Goal: Complete application form

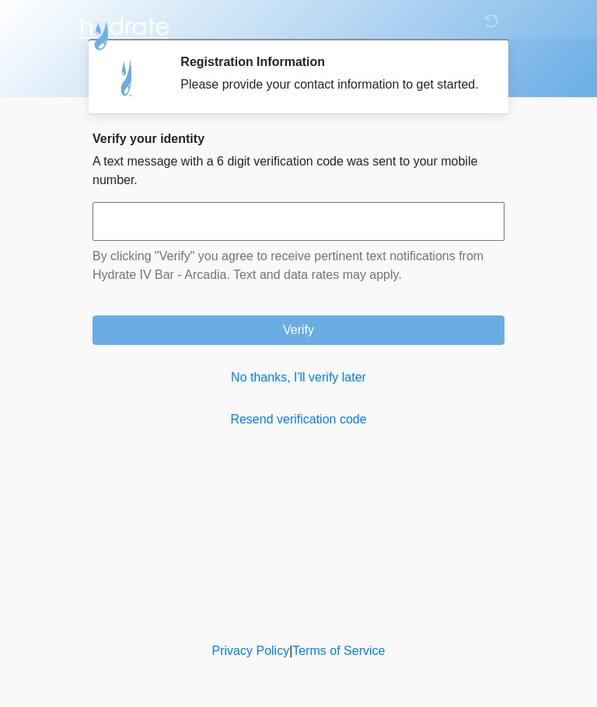
click at [416, 241] on input "text" at bounding box center [298, 221] width 412 height 39
type input "******"
click at [418, 345] on button "Verify" at bounding box center [298, 331] width 412 height 30
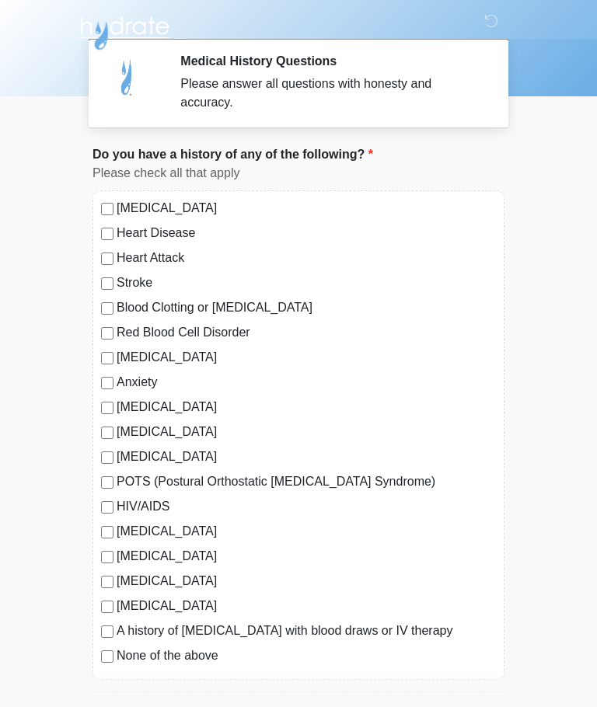
click at [214, 405] on label "Autoimmune Disorder" at bounding box center [306, 408] width 379 height 19
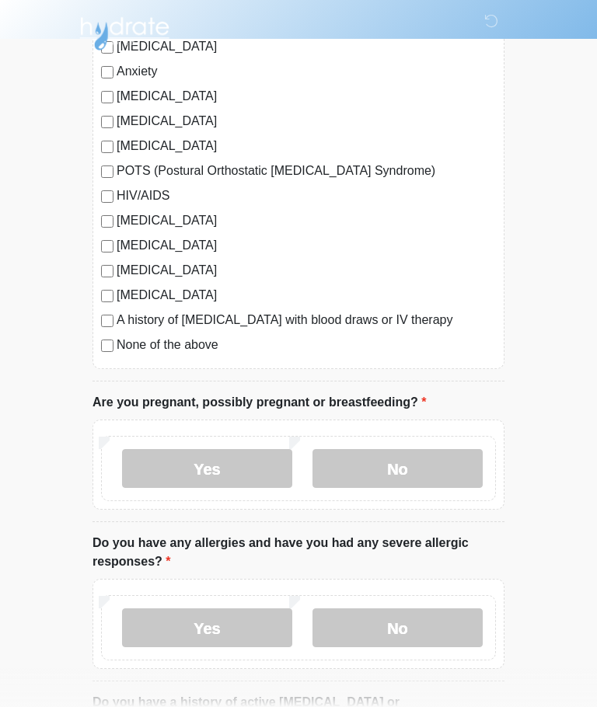
click at [449, 475] on label "No" at bounding box center [397, 468] width 170 height 39
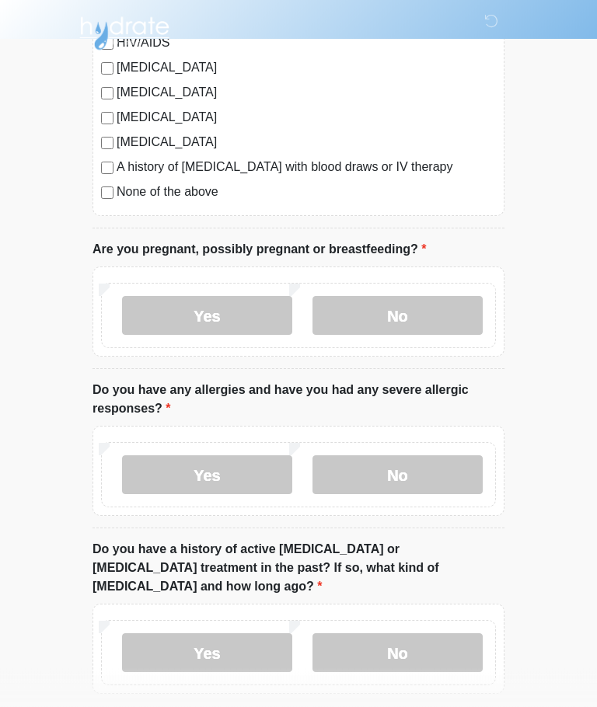
scroll to position [466, 0]
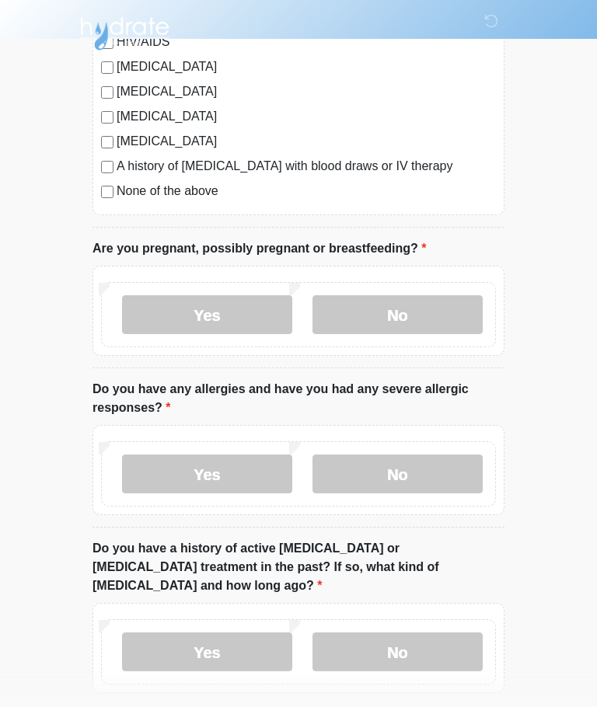
click at [246, 473] on label "Yes" at bounding box center [207, 474] width 170 height 39
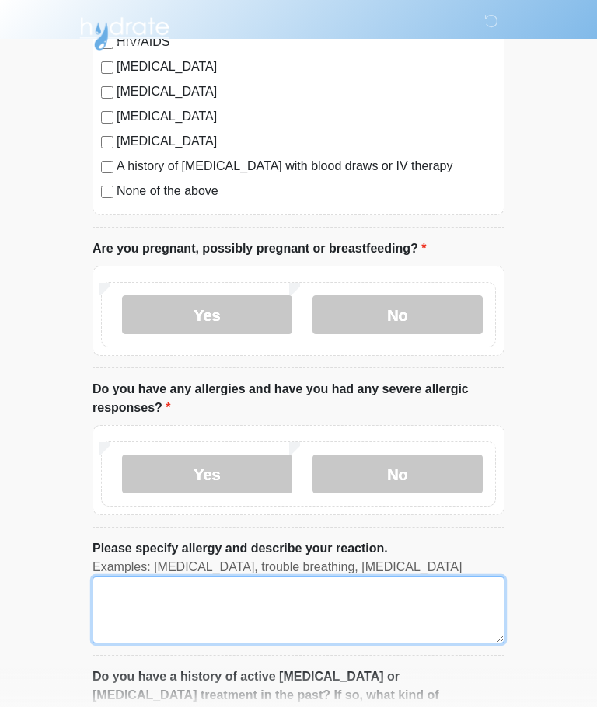
click at [344, 604] on textarea "Please specify allergy and describe your reaction." at bounding box center [298, 610] width 412 height 67
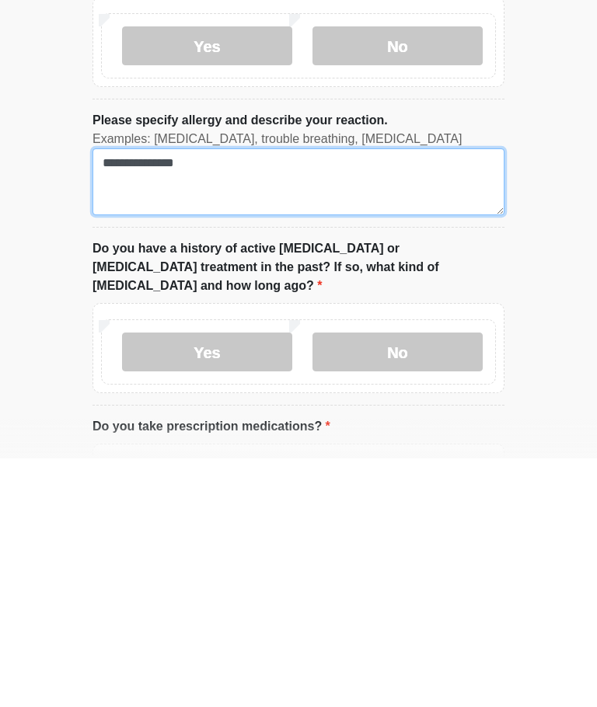
type textarea "**********"
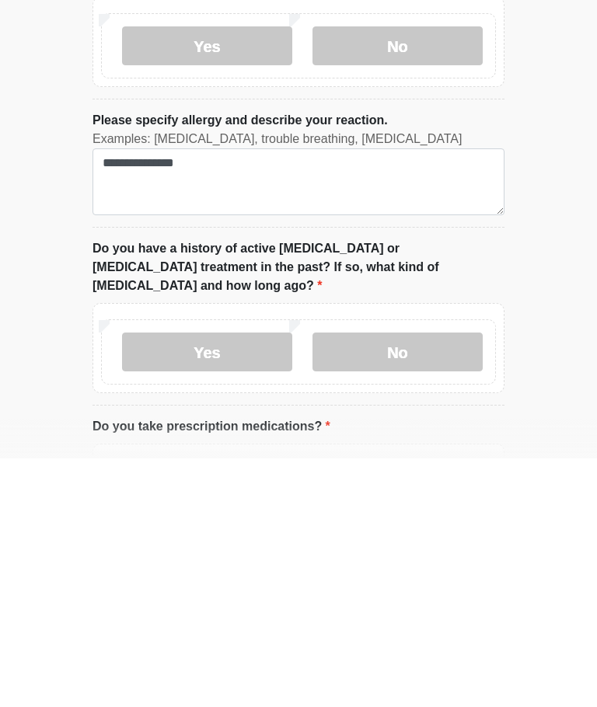
click at [434, 581] on label "No" at bounding box center [397, 600] width 170 height 39
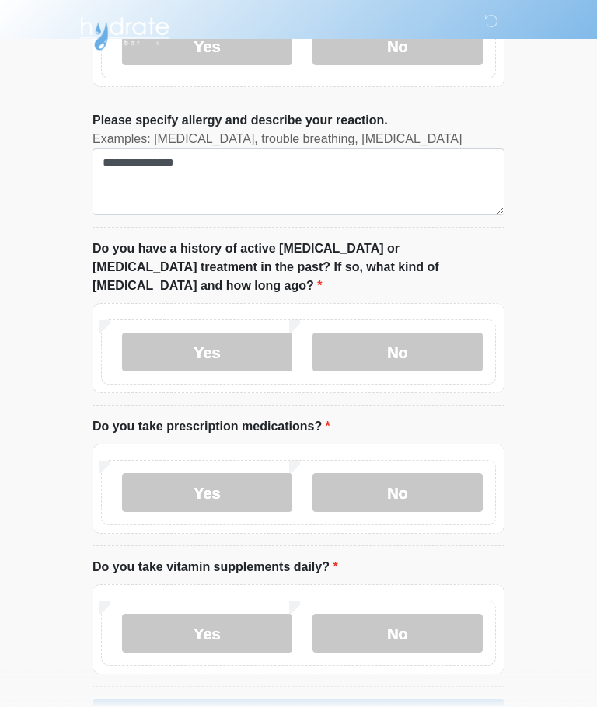
scroll to position [925, 0]
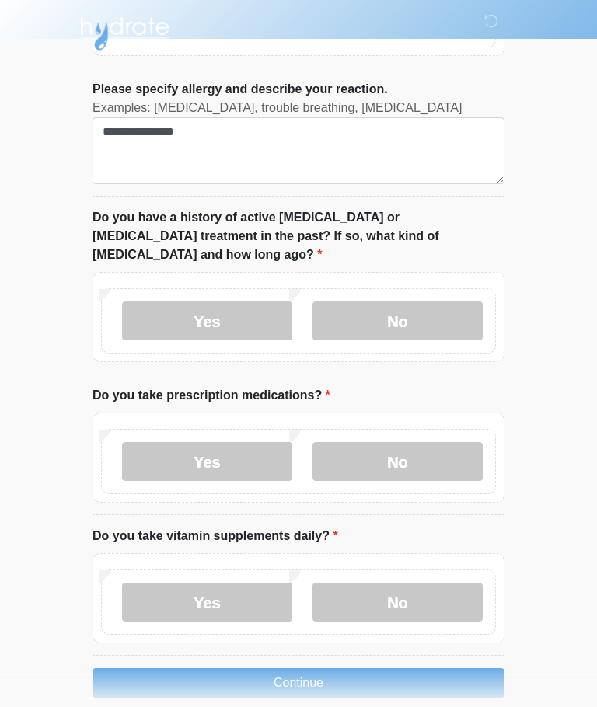
click at [252, 442] on label "Yes" at bounding box center [207, 461] width 170 height 39
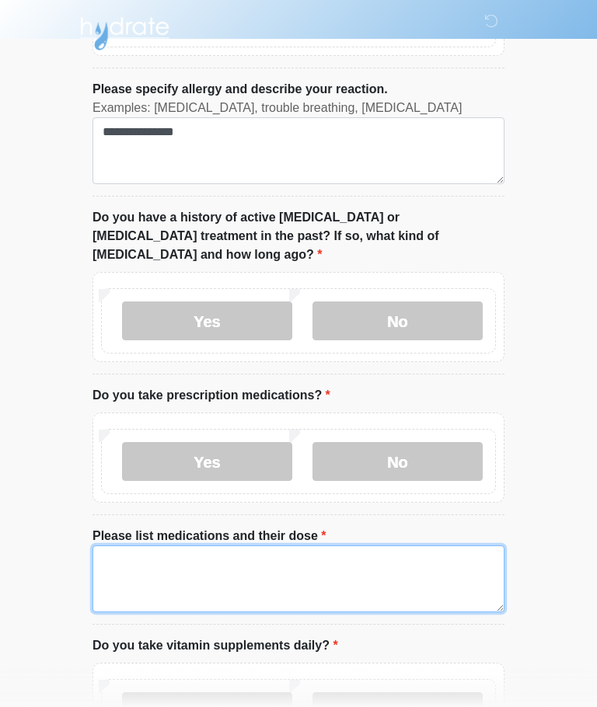
click at [288, 546] on textarea "Please list medications and their dose" at bounding box center [298, 579] width 412 height 67
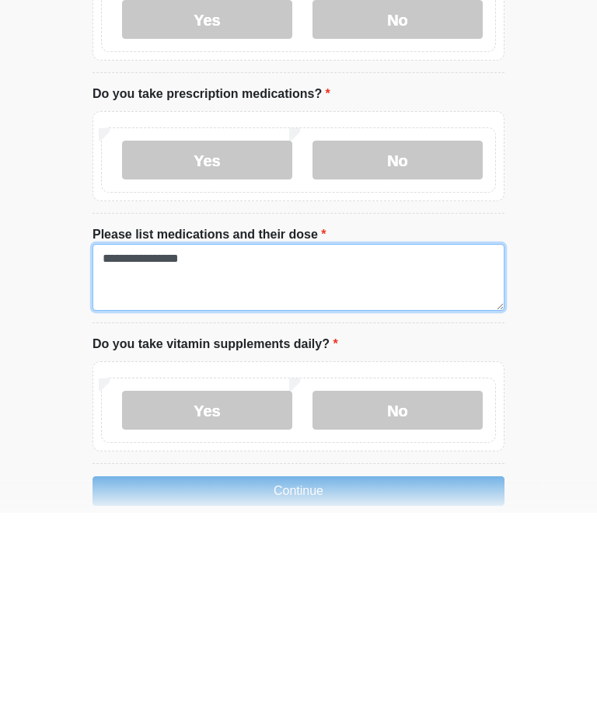
type textarea "**********"
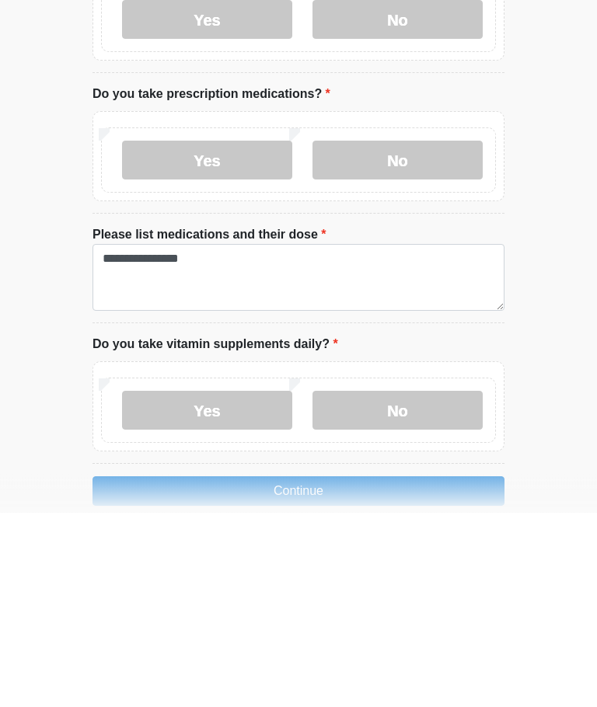
click at [426, 586] on label "No" at bounding box center [397, 605] width 170 height 39
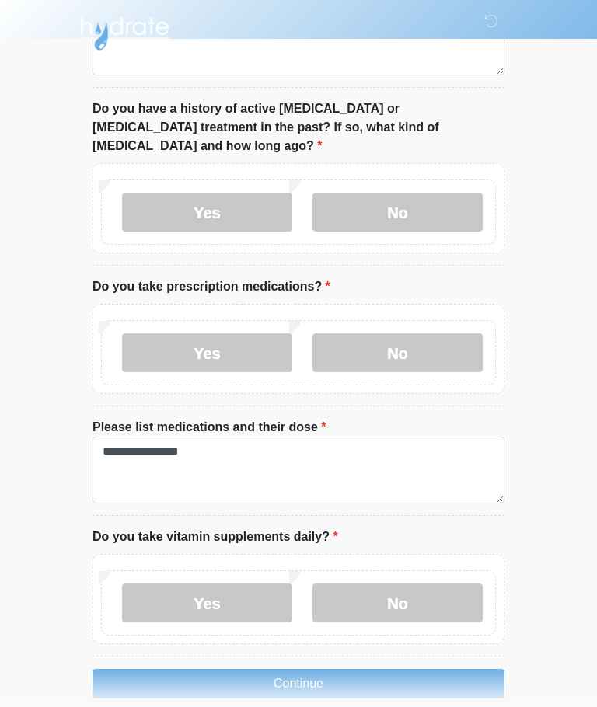
click at [415, 669] on button "Continue" at bounding box center [298, 684] width 412 height 30
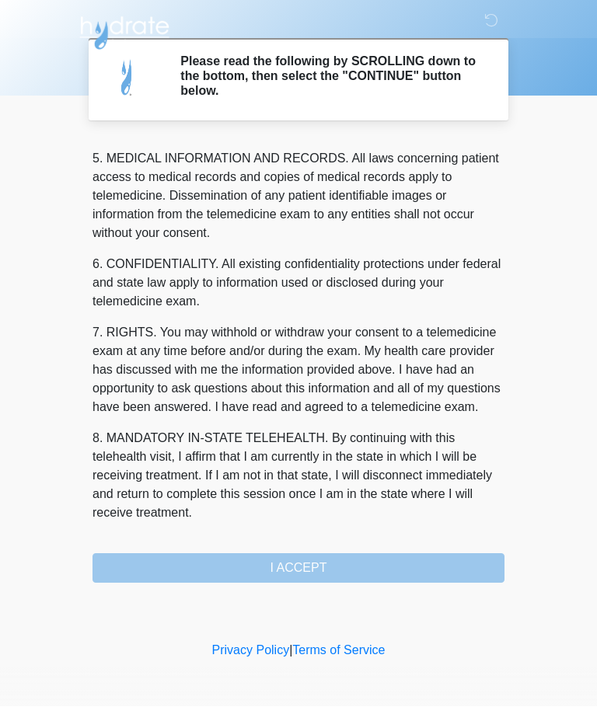
scroll to position [505, 0]
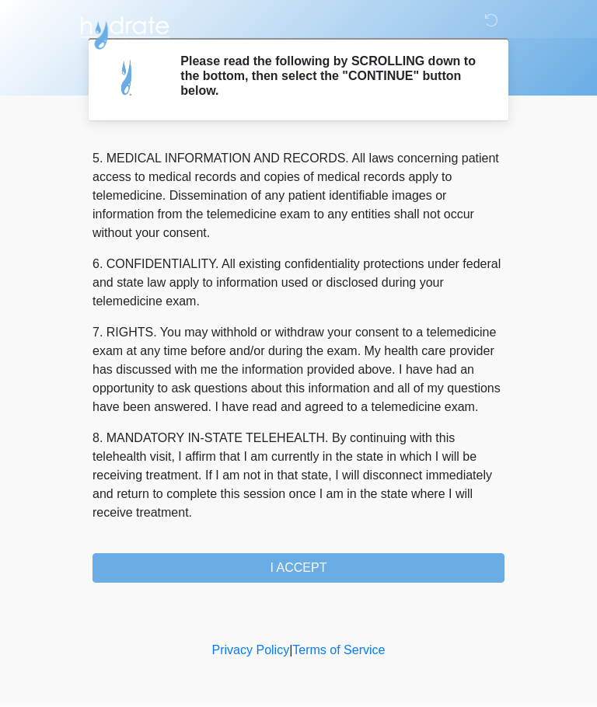
click at [397, 581] on button "I ACCEPT" at bounding box center [298, 569] width 412 height 30
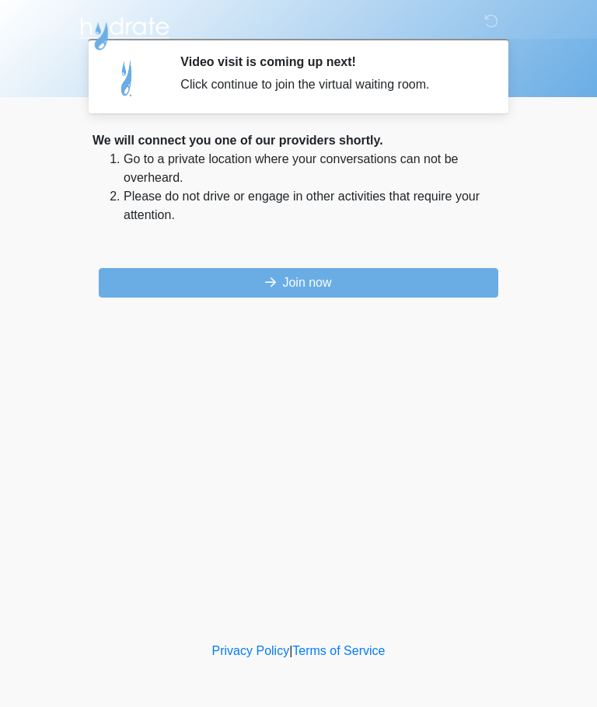
click at [397, 275] on button "Join now" at bounding box center [298, 283] width 399 height 30
